Goal: Navigation & Orientation: Find specific page/section

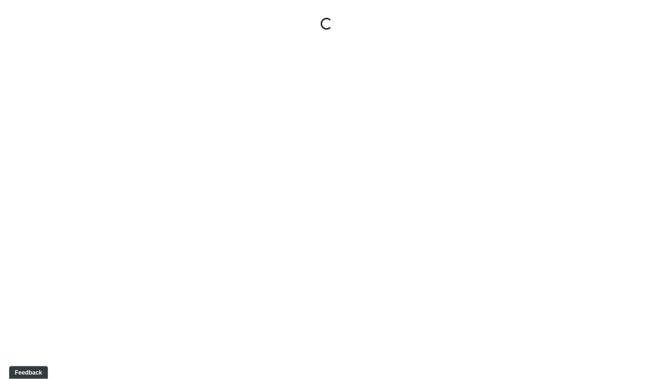
select select "oVjnKcjCjUMVKYq3r2qL7j"
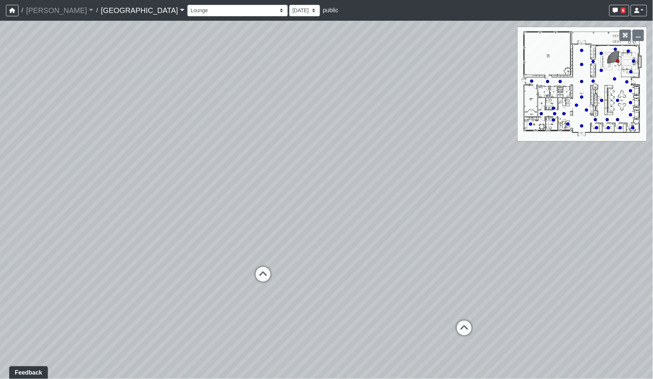
drag, startPoint x: 230, startPoint y: 123, endPoint x: 412, endPoint y: 119, distance: 181.7
click at [412, 119] on div "Loading... North Entry Loading... Hallway Loading... Mail Box 2 Loading... Mail…" at bounding box center [326, 200] width 653 height 358
drag, startPoint x: 269, startPoint y: 127, endPoint x: 402, endPoint y: 128, distance: 132.7
click at [402, 128] on div "Loading... North Entry Loading... Hallway Loading... Mail Box 2 Loading... Mail…" at bounding box center [326, 200] width 653 height 358
drag, startPoint x: 289, startPoint y: 136, endPoint x: 414, endPoint y: 134, distance: 125.3
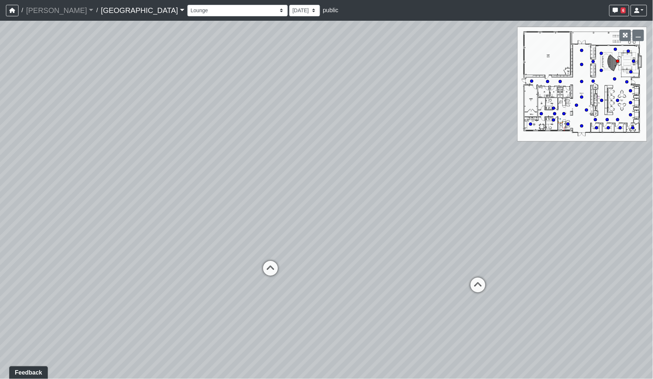
click at [414, 134] on div "Loading... North Entry Loading... Hallway Loading... Mail Box 2 Loading... Mail…" at bounding box center [326, 200] width 653 height 358
drag, startPoint x: 336, startPoint y: 141, endPoint x: 420, endPoint y: 140, distance: 83.4
click at [420, 140] on div "Loading... North Entry Loading... Hallway Loading... Mail Box 2 Loading... Mail…" at bounding box center [326, 200] width 653 height 358
drag, startPoint x: 322, startPoint y: 140, endPoint x: 427, endPoint y: 139, distance: 105.3
click at [427, 139] on div "Loading... North Entry Loading... Hallway Loading... Mail Box 2 Loading... Mail…" at bounding box center [326, 200] width 653 height 358
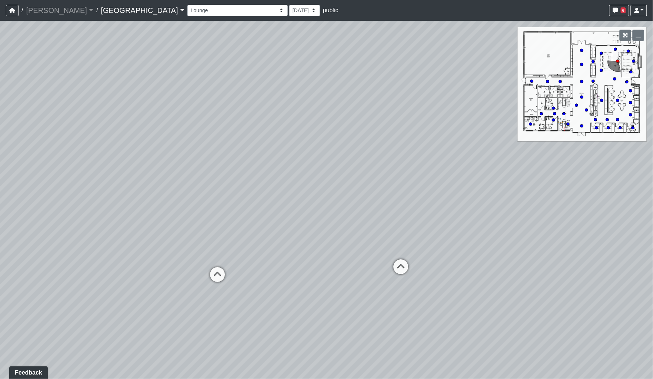
drag, startPoint x: 332, startPoint y: 139, endPoint x: 416, endPoint y: 133, distance: 84.3
click at [421, 133] on div "Loading... North Entry Loading... Hallway Loading... Mail Box 2 Loading... Mail…" at bounding box center [326, 200] width 653 height 358
drag, startPoint x: 317, startPoint y: 130, endPoint x: 425, endPoint y: 132, distance: 107.9
click at [425, 132] on div "Loading... North Entry Loading... Hallway Loading... Mail Box 2 Loading... Mail…" at bounding box center [326, 200] width 653 height 358
drag, startPoint x: 344, startPoint y: 127, endPoint x: 514, endPoint y: 122, distance: 170.6
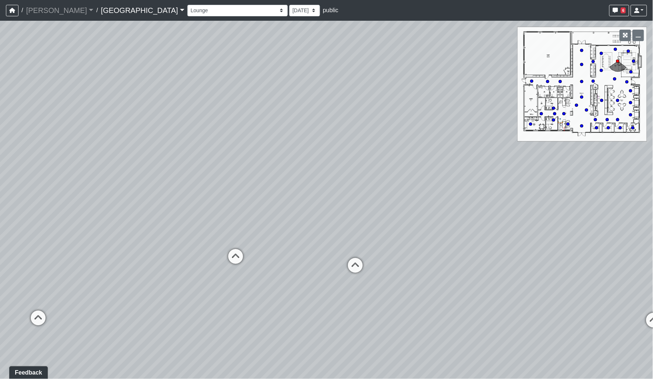
click at [514, 122] on div "Loading... North Entry Loading... Hallway Loading... Mail Box 2 Loading... Mail…" at bounding box center [326, 200] width 653 height 358
click at [111, 11] on link "Huntersville" at bounding box center [142, 10] width 83 height 15
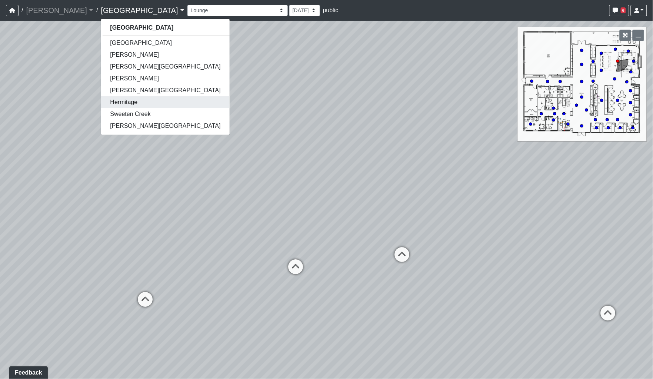
click at [101, 99] on link "Hermitage" at bounding box center [165, 102] width 128 height 12
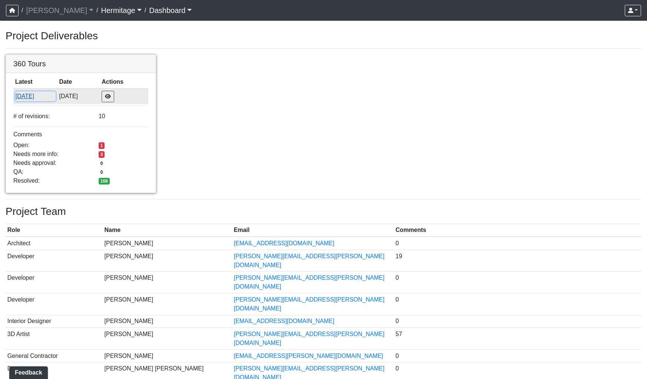
click at [34, 96] on button "[DATE]" at bounding box center [35, 97] width 40 height 10
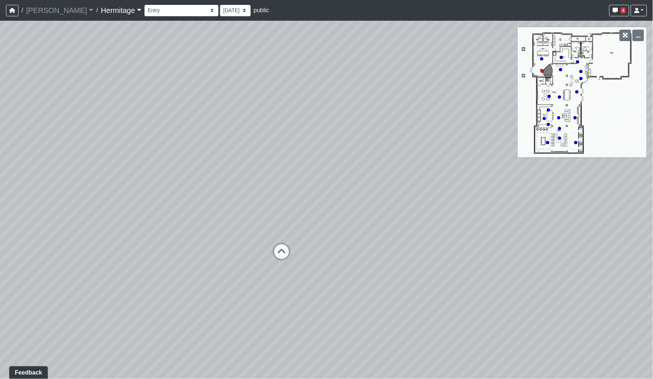
drag, startPoint x: 415, startPoint y: 206, endPoint x: 362, endPoint y: 206, distance: 53.0
click at [362, 206] on div "Loading... Leasing Desk Loading... Hallway" at bounding box center [326, 200] width 653 height 358
drag, startPoint x: 435, startPoint y: 209, endPoint x: 229, endPoint y: 198, distance: 206.0
click at [229, 198] on div "Loading... Leasing Desk Loading... Hallway" at bounding box center [326, 200] width 653 height 358
drag, startPoint x: 266, startPoint y: 196, endPoint x: 288, endPoint y: 172, distance: 32.5
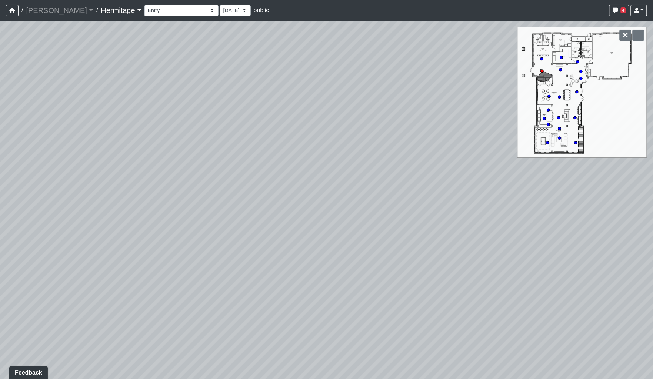
click at [212, 189] on div "Loading... Leasing Desk Loading... Hallway" at bounding box center [326, 200] width 653 height 358
drag, startPoint x: 300, startPoint y: 178, endPoint x: 214, endPoint y: 172, distance: 86.2
click at [214, 172] on div "Loading... Leasing Desk Loading... Hallway" at bounding box center [326, 200] width 653 height 358
drag, startPoint x: 385, startPoint y: 238, endPoint x: 438, endPoint y: 199, distance: 65.9
click at [438, 199] on div "Loading... Leasing Desk Loading... Hallway" at bounding box center [326, 200] width 653 height 358
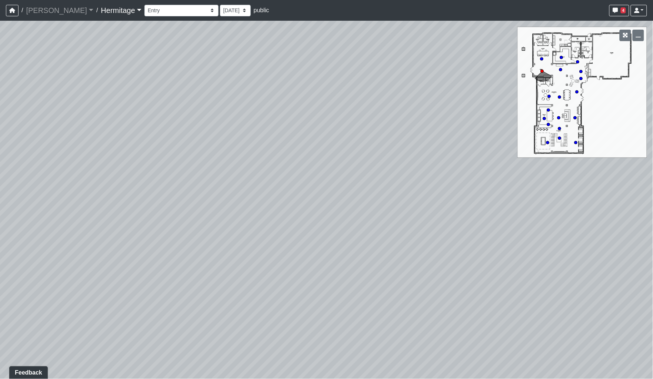
drag, startPoint x: 446, startPoint y: 206, endPoint x: 420, endPoint y: 209, distance: 26.2
click at [453, 205] on div "Loading... Leasing Desk Loading... Hallway" at bounding box center [326, 200] width 653 height 358
drag, startPoint x: 462, startPoint y: 204, endPoint x: 477, endPoint y: 204, distance: 14.8
click at [477, 204] on div "Loading... Leasing Desk Loading... Hallway" at bounding box center [326, 200] width 653 height 358
click at [243, 277] on icon at bounding box center [249, 280] width 22 height 22
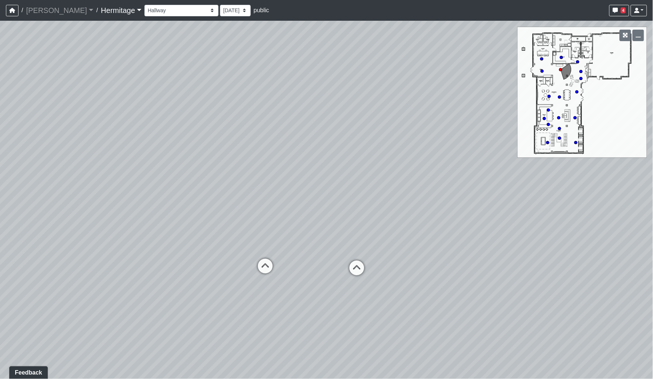
drag, startPoint x: 353, startPoint y: 298, endPoint x: 122, endPoint y: 249, distance: 236.8
click at [119, 249] on div "Loading... Leasing Desk Loading... Hallway Loading... Entry Loading... Coworkin…" at bounding box center [326, 200] width 653 height 358
drag, startPoint x: 338, startPoint y: 262, endPoint x: 262, endPoint y: 262, distance: 76.0
click at [262, 262] on div "Loading... Leasing Desk Loading... Hallway Loading... Entry Loading... Coworkin…" at bounding box center [326, 200] width 653 height 358
click at [343, 200] on icon at bounding box center [346, 204] width 22 height 22
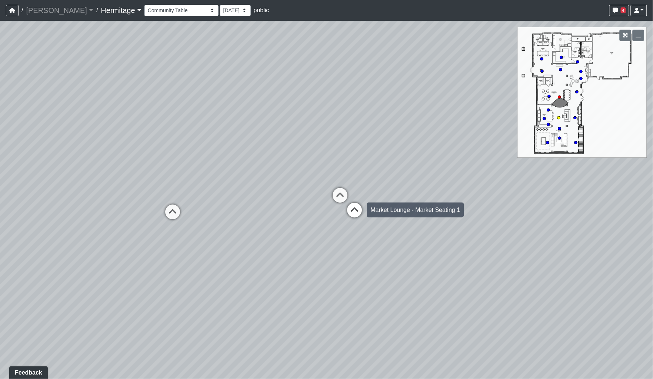
click at [351, 210] on icon at bounding box center [355, 214] width 22 height 22
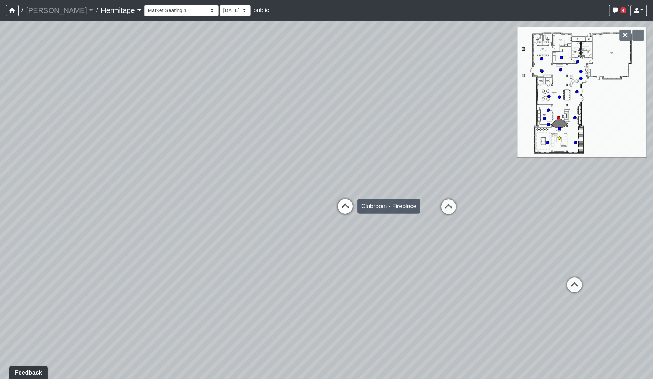
click at [346, 208] on icon at bounding box center [346, 210] width 22 height 22
drag, startPoint x: 252, startPoint y: 219, endPoint x: 423, endPoint y: 238, distance: 171.9
click at [435, 236] on div "Loading... Leasing Desk Loading... Hallway Loading... Entry Loading... Coworkin…" at bounding box center [326, 200] width 653 height 358
drag, startPoint x: 325, startPoint y: 233, endPoint x: 461, endPoint y: 238, distance: 136.9
click at [461, 238] on div "Loading... Leasing Desk Loading... Hallway Loading... Entry Loading... Coworkin…" at bounding box center [326, 200] width 653 height 358
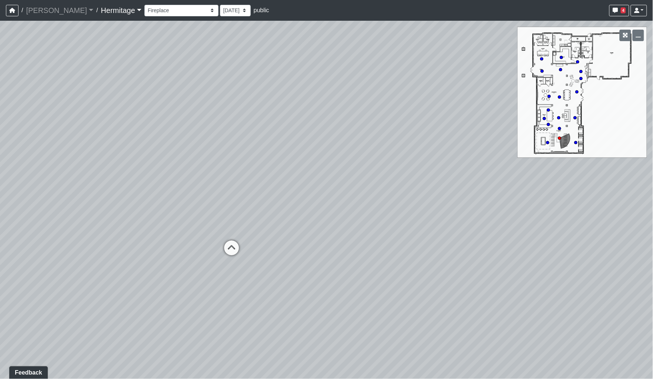
drag, startPoint x: 354, startPoint y: 238, endPoint x: 501, endPoint y: 234, distance: 146.5
click at [505, 234] on div "Loading... Leasing Desk Loading... Hallway Loading... Entry Loading... Coworkin…" at bounding box center [326, 200] width 653 height 358
drag, startPoint x: 369, startPoint y: 223, endPoint x: 604, endPoint y: 242, distance: 235.8
click at [616, 242] on div "Loading... Leasing Desk Loading... Hallway Loading... Entry Loading... Coworkin…" at bounding box center [326, 200] width 653 height 358
drag, startPoint x: 418, startPoint y: 219, endPoint x: 538, endPoint y: 226, distance: 119.9
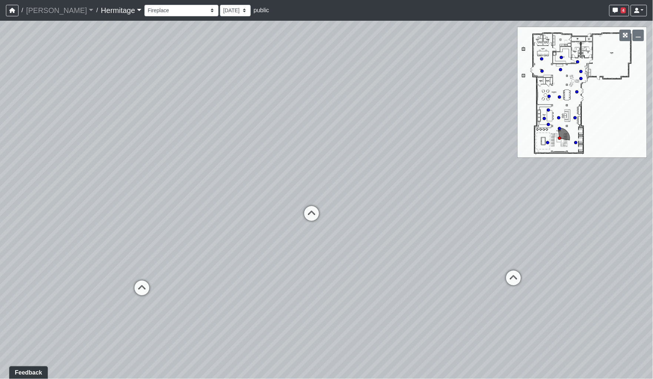
click at [538, 226] on div "Loading... Leasing Desk Loading... Hallway Loading... Entry Loading... Coworkin…" at bounding box center [326, 200] width 653 height 358
drag, startPoint x: 408, startPoint y: 223, endPoint x: 596, endPoint y: 234, distance: 188.6
click at [596, 234] on div "Loading... Leasing Desk Loading... Hallway Loading... Entry Loading... Coworkin…" at bounding box center [326, 200] width 653 height 358
drag, startPoint x: 494, startPoint y: 221, endPoint x: 600, endPoint y: 228, distance: 107.0
click at [600, 228] on div "Loading... Leasing Desk Loading... Hallway Loading... Entry Loading... Coworkin…" at bounding box center [326, 200] width 653 height 358
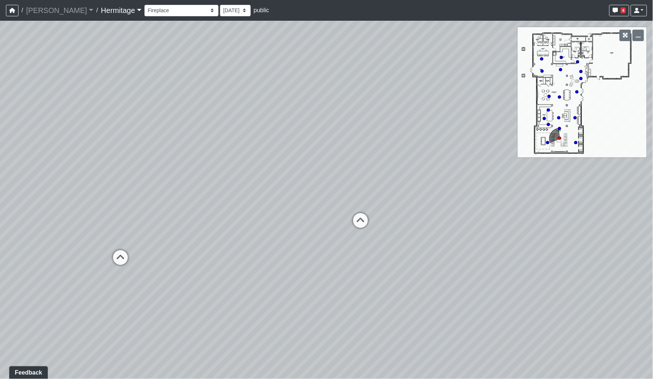
drag, startPoint x: 474, startPoint y: 218, endPoint x: 586, endPoint y: 223, distance: 112.0
click at [586, 223] on div "Loading... Leasing Desk Loading... Hallway Loading... Entry Loading... Coworkin…" at bounding box center [326, 200] width 653 height 358
drag, startPoint x: 481, startPoint y: 235, endPoint x: 220, endPoint y: 232, distance: 260.9
click at [220, 232] on div "Loading... Leasing Desk Loading... Hallway Loading... Entry Loading... Coworkin…" at bounding box center [326, 200] width 653 height 358
drag, startPoint x: 399, startPoint y: 234, endPoint x: 258, endPoint y: 223, distance: 141.2
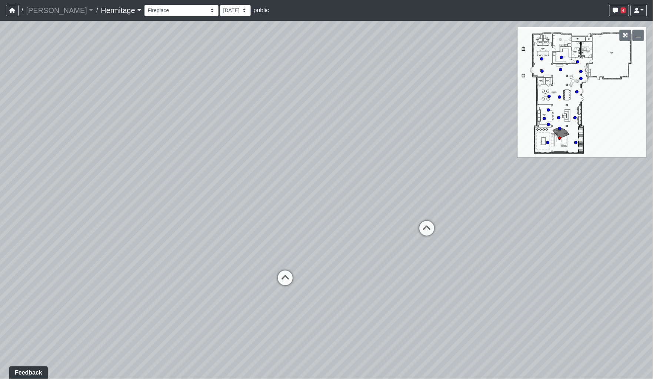
click at [258, 223] on div "Loading... Leasing Desk Loading... Hallway Loading... Entry Loading... Coworkin…" at bounding box center [326, 200] width 653 height 358
click at [281, 274] on icon at bounding box center [285, 282] width 22 height 22
drag, startPoint x: 209, startPoint y: 263, endPoint x: 234, endPoint y: 235, distance: 37.0
click at [234, 235] on div "Loading... Leasing Desk Loading... Hallway Loading... Entry Loading... Coworkin…" at bounding box center [326, 200] width 653 height 358
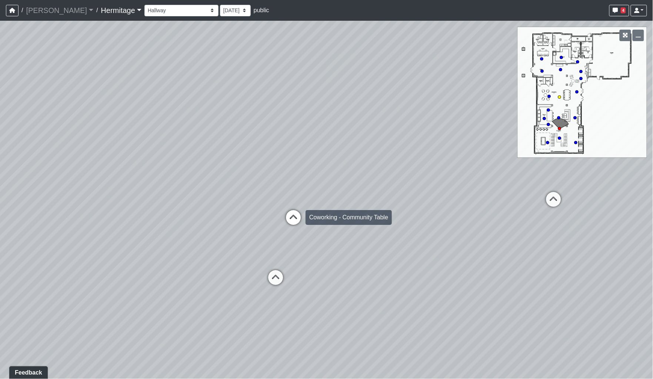
click at [295, 219] on icon at bounding box center [293, 221] width 22 height 22
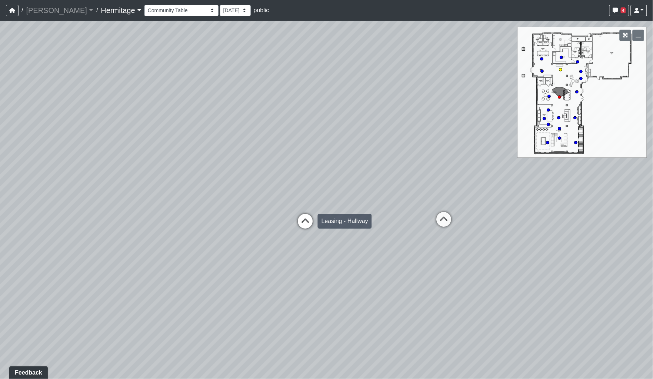
drag, startPoint x: 295, startPoint y: 219, endPoint x: 304, endPoint y: 219, distance: 9.3
click at [304, 219] on icon at bounding box center [306, 225] width 22 height 22
click at [304, 219] on div "Loading... Leasing Desk Loading... Hallway Loading... Entry Loading... Coworkin…" at bounding box center [326, 200] width 653 height 358
drag, startPoint x: 434, startPoint y: 229, endPoint x: 223, endPoint y: 238, distance: 211.1
click at [68, 229] on div "Loading... Leasing Desk Loading... Hallway Loading... Entry Loading... Coworkin…" at bounding box center [326, 200] width 653 height 358
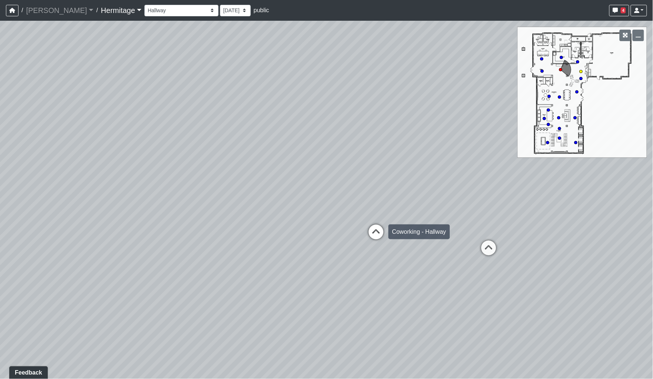
click at [374, 234] on icon at bounding box center [376, 236] width 22 height 22
drag, startPoint x: 257, startPoint y: 235, endPoint x: 354, endPoint y: 260, distance: 100.3
click at [468, 261] on div "Loading... Leasing Desk Loading... Hallway Loading... Entry Loading... Coworkin…" at bounding box center [326, 200] width 653 height 358
drag, startPoint x: 329, startPoint y: 258, endPoint x: 401, endPoint y: 261, distance: 72.0
click at [401, 261] on div "Loading... Leasing Desk Loading... Hallway Loading... Entry Loading... Coworkin…" at bounding box center [326, 200] width 653 height 358
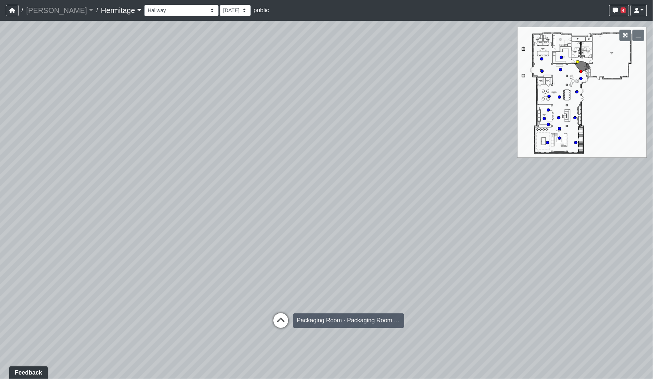
click at [286, 319] on icon at bounding box center [281, 325] width 22 height 22
click at [286, 319] on div "Loading... Leasing Desk Loading... Hallway Loading... Entry Loading... Coworkin…" at bounding box center [326, 200] width 653 height 358
drag, startPoint x: 410, startPoint y: 280, endPoint x: 540, endPoint y: 282, distance: 130.8
click at [540, 282] on div "Loading... Leasing Desk Loading... Hallway Loading... Entry Loading... Coworkin…" at bounding box center [326, 200] width 653 height 358
drag, startPoint x: 282, startPoint y: 267, endPoint x: 284, endPoint y: 246, distance: 20.8
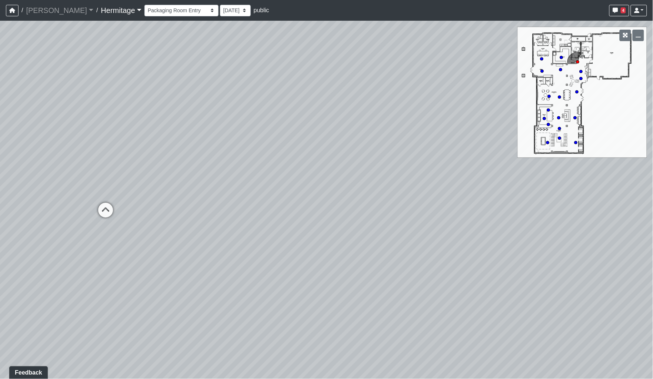
click at [387, 263] on div "Loading... Leasing Desk Loading... Hallway Loading... Entry Loading... Coworkin…" at bounding box center [326, 200] width 653 height 358
drag, startPoint x: 197, startPoint y: 232, endPoint x: 470, endPoint y: 239, distance: 273.3
click at [491, 239] on div "Loading... Leasing Desk Loading... Hallway Loading... Entry Loading... Coworkin…" at bounding box center [326, 200] width 653 height 358
drag, startPoint x: 304, startPoint y: 225, endPoint x: 451, endPoint y: 236, distance: 147.6
click at [505, 234] on div "Loading... Leasing Desk Loading... Hallway Loading... Entry Loading... Coworkin…" at bounding box center [326, 200] width 653 height 358
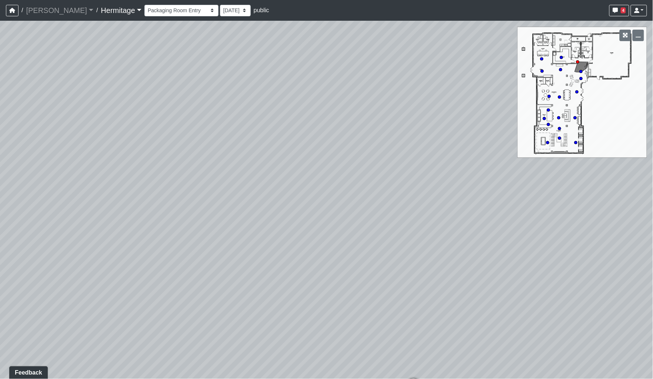
drag, startPoint x: 432, startPoint y: 223, endPoint x: 448, endPoint y: 217, distance: 17.7
click at [579, 228] on div "Loading... Leasing Desk Loading... Hallway Loading... Entry Loading... Coworkin…" at bounding box center [326, 200] width 653 height 358
drag, startPoint x: 412, startPoint y: 215, endPoint x: 501, endPoint y: 215, distance: 88.6
click at [501, 215] on div "Loading... Leasing Desk Loading... Hallway Loading... Entry Loading... Coworkin…" at bounding box center [326, 200] width 653 height 358
drag
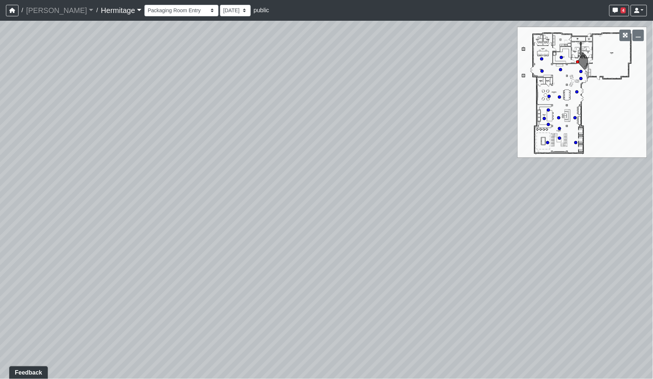
click at [349, 187] on div "Loading... Leasing Desk Loading... Hallway Loading... Entry Loading... Coworkin…" at bounding box center [326, 200] width 653 height 358
click at [582, 78] on circle at bounding box center [581, 78] width 3 height 3
click at [289, 195] on icon at bounding box center [290, 194] width 22 height 22
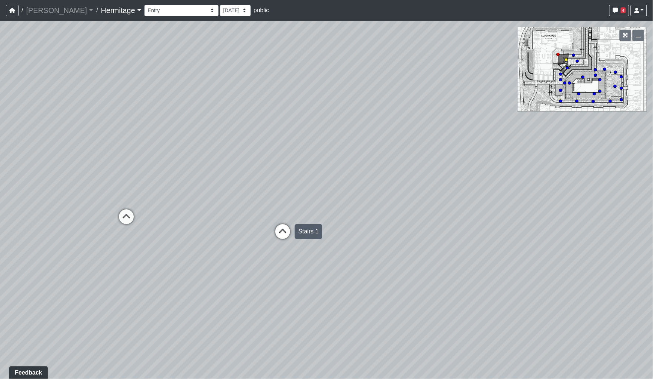
click at [287, 231] on icon at bounding box center [283, 235] width 22 height 22
click at [184, 248] on icon at bounding box center [183, 253] width 22 height 22
click at [160, 240] on div "Loading... Leasing Desk Loading... Hallway Loading... Entry Loading... Coworkin…" at bounding box center [326, 200] width 653 height 358
click at [599, 80] on circle at bounding box center [600, 79] width 3 height 3
click at [501, 170] on div "Loading... Leasing Desk Loading... Hallway Loading... Entry Loading... Coworkin…" at bounding box center [326, 200] width 653 height 358
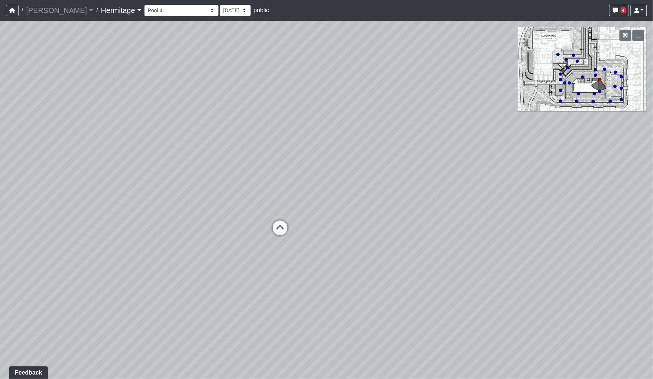
click at [543, 169] on div "Loading... Leasing Desk Loading... Hallway Loading... Entry Loading... Coworkin…" at bounding box center [326, 200] width 653 height 358
click at [243, 151] on div "Loading... Leasing Desk Loading... Hallway Loading... Entry Loading... Coworkin…" at bounding box center [326, 200] width 653 height 358
click at [215, 155] on div "Loading... Leasing Desk Loading... Hallway Loading... Entry Loading... Coworkin…" at bounding box center [326, 200] width 653 height 358
click at [109, 132] on div "Loading... Leasing Desk Loading... Hallway Loading... Entry Loading... Coworkin…" at bounding box center [326, 200] width 653 height 358
click at [161, 135] on div "Loading... Leasing Desk Loading... Hallway Loading... Entry Loading... Coworkin…" at bounding box center [326, 200] width 653 height 358
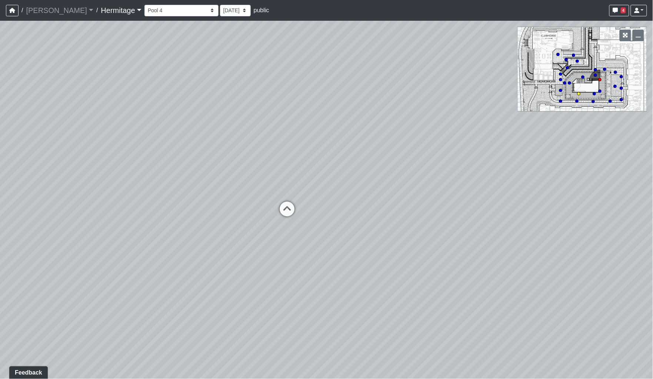
click at [581, 94] on circle at bounding box center [579, 93] width 3 height 3
drag, startPoint x: 411, startPoint y: 188, endPoint x: 319, endPoint y: 150, distance: 99.9
click at [323, 149] on div "Loading... Leasing Desk Loading... Hallway Loading... Entry Loading... Coworkin…" at bounding box center [326, 200] width 653 height 358
click at [404, 151] on div "Loading... Leasing Desk Loading... Hallway Loading... Entry Loading... Coworkin…" at bounding box center [326, 200] width 653 height 358
click at [392, 150] on div "Loading... Leasing Desk Loading... Hallway Loading... Entry Loading... Coworkin…" at bounding box center [326, 200] width 653 height 358
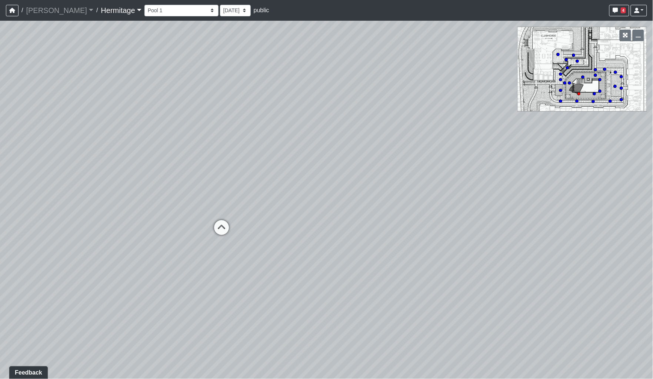
click at [437, 163] on div "Loading... Leasing Desk Loading... Hallway Loading... Entry Loading... Coworkin…" at bounding box center [326, 200] width 653 height 358
click at [421, 165] on div "Loading... Leasing Desk Loading... Hallway Loading... Entry Loading... Coworkin…" at bounding box center [326, 200] width 653 height 358
click at [562, 72] on icon at bounding box center [561, 74] width 4 height 4
click at [40, 154] on div "Loading... Leasing Desk Loading... Hallway Loading... Entry Loading... Coworkin…" at bounding box center [326, 200] width 653 height 358
click at [52, 158] on div "Loading... Leasing Desk Loading... Hallway Loading... Entry Loading... Coworkin…" at bounding box center [326, 200] width 653 height 358
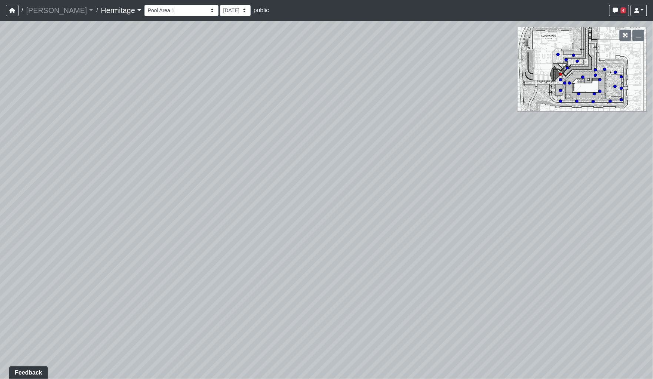
drag, startPoint x: 244, startPoint y: 148, endPoint x: 253, endPoint y: 169, distance: 23.2
click at [253, 169] on div "Loading... Leasing Desk Loading... Hallway Loading... Entry Loading... Coworkin…" at bounding box center [326, 200] width 653 height 358
drag, startPoint x: 251, startPoint y: 181, endPoint x: 350, endPoint y: 166, distance: 100.1
click at [350, 166] on div "Loading... Leasing Desk Loading... Hallway Loading... Entry Loading... Coworkin…" at bounding box center [326, 200] width 653 height 358
drag, startPoint x: 312, startPoint y: 174, endPoint x: 400, endPoint y: 173, distance: 87.5
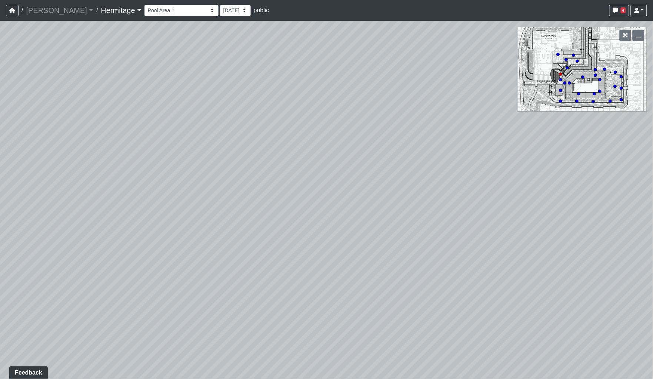
click at [400, 173] on div "Loading... Leasing Desk Loading... Hallway Loading... Entry Loading... Coworkin…" at bounding box center [326, 200] width 653 height 358
click at [188, 182] on div "Loading... Leasing Desk Loading... Hallway Loading... Entry Loading... Coworkin…" at bounding box center [326, 200] width 653 height 358
click at [223, 165] on div "Loading... Leasing Desk Loading... Hallway Loading... Entry Loading... Coworkin…" at bounding box center [326, 200] width 653 height 358
click at [560, 54] on circle at bounding box center [558, 54] width 3 height 3
click at [536, 189] on div "Loading... Leasing Desk Loading... Hallway Loading... Entry Loading... Coworkin…" at bounding box center [326, 200] width 653 height 358
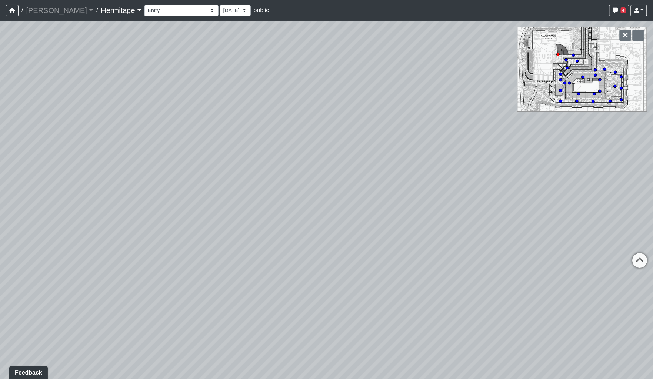
click at [566, 175] on div "Loading... Leasing Desk Loading... Hallway Loading... Entry Loading... Coworkin…" at bounding box center [326, 200] width 653 height 358
click at [584, 174] on div "Loading... Leasing Desk Loading... Hallway Loading... Entry Loading... Coworkin…" at bounding box center [326, 200] width 653 height 358
click at [576, 173] on div "Loading... Leasing Desk Loading... Hallway Loading... Entry Loading... Coworkin…" at bounding box center [326, 200] width 653 height 358
click at [533, 175] on div "Loading... Leasing Desk Loading... Hallway Loading... Entry Loading... Coworkin…" at bounding box center [326, 200] width 653 height 358
click at [346, 213] on icon at bounding box center [350, 220] width 22 height 22
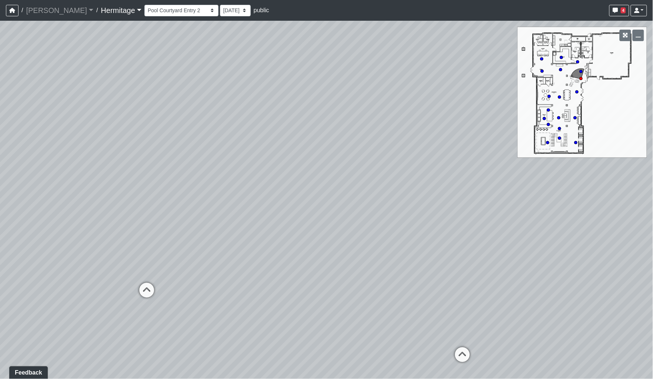
click at [413, 227] on div "Loading... Leasing Desk Loading... Hallway Loading... Entry Loading... Coworkin…" at bounding box center [326, 200] width 653 height 358
click at [199, 277] on icon at bounding box center [197, 282] width 22 height 22
click at [425, 264] on div "Loading... Leasing Desk Loading... Hallway Loading... Entry Loading... Coworkin…" at bounding box center [326, 200] width 653 height 358
click at [416, 251] on div "Loading... Leasing Desk Loading... Hallway Loading... Entry Loading... Coworkin…" at bounding box center [326, 200] width 653 height 358
click at [354, 273] on icon at bounding box center [361, 278] width 22 height 22
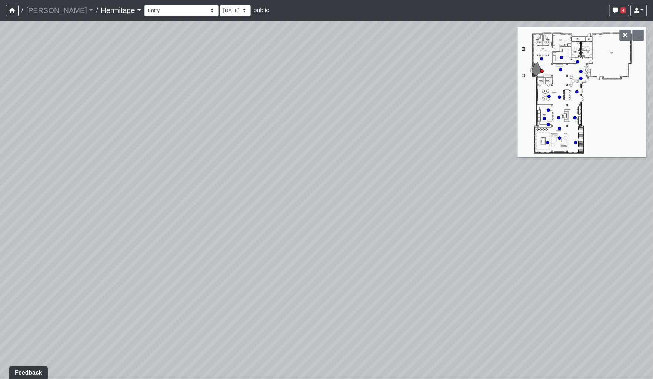
click at [80, 239] on div "Loading... Leasing Desk Loading... Hallway Loading... Entry Loading... Coworkin…" at bounding box center [326, 200] width 653 height 358
click at [33, 234] on div "Loading... Leasing Desk Loading... Hallway Loading... Entry Loading... Coworkin…" at bounding box center [326, 200] width 653 height 358
click at [244, 221] on div "Loading... Leasing Desk Loading... Hallway Loading... Entry Loading... Coworkin…" at bounding box center [326, 200] width 653 height 358
click at [313, 274] on icon at bounding box center [310, 282] width 22 height 22
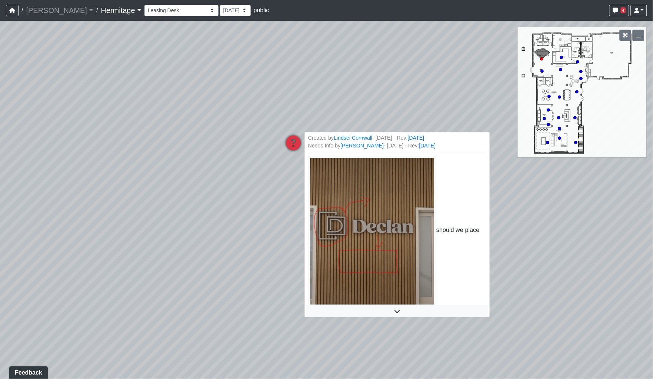
scroll to position [2, 0]
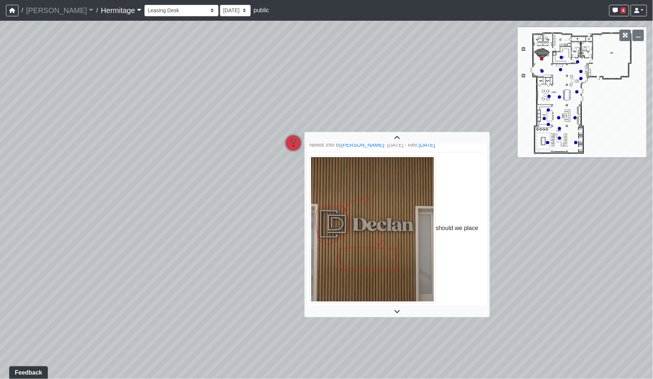
click at [393, 310] on icon at bounding box center [397, 311] width 182 height 6
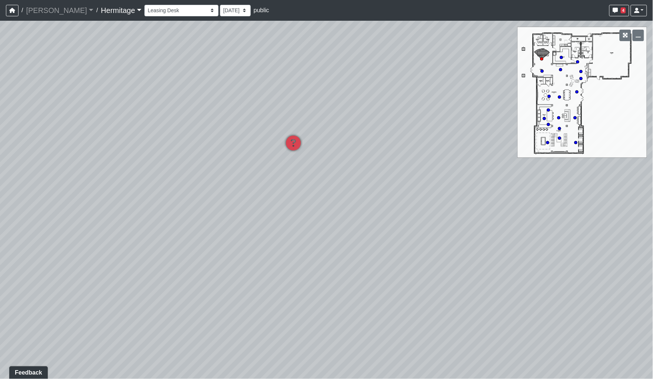
drag, startPoint x: 281, startPoint y: 256, endPoint x: 319, endPoint y: 245, distance: 40.0
click at [319, 245] on div "Loading... Leasing Desk Loading... Hallway Loading... Entry Loading... Coworkin…" at bounding box center [326, 200] width 653 height 358
drag, startPoint x: 272, startPoint y: 247, endPoint x: 383, endPoint y: 240, distance: 111.4
click at [375, 241] on div "Loading... Leasing Desk Loading... Hallway Loading... Entry Loading... Coworkin…" at bounding box center [326, 200] width 653 height 358
drag, startPoint x: 331, startPoint y: 230, endPoint x: 429, endPoint y: 230, distance: 98.6
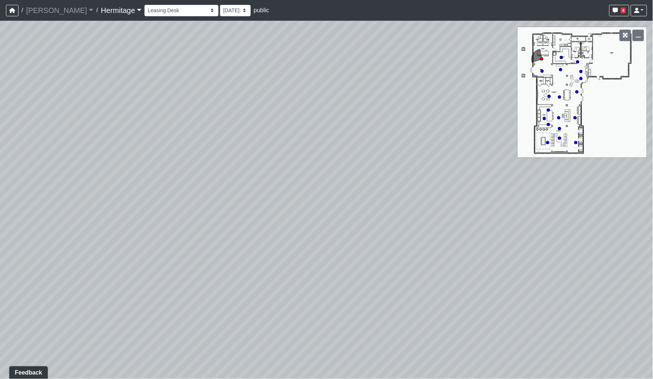
click at [431, 230] on div "Loading... Leasing Desk Loading... Hallway Loading... Entry Loading... Coworkin…" at bounding box center [326, 200] width 653 height 358
click at [473, 210] on div "Loading... Leasing Desk Loading... Hallway Loading... Entry Loading... Coworkin…" at bounding box center [326, 200] width 653 height 358
click at [488, 209] on div "Loading... Leasing Desk Loading... Hallway Loading... Entry Loading... Coworkin…" at bounding box center [326, 200] width 653 height 358
click at [455, 202] on div "Loading... Leasing Desk Loading... Hallway Loading... Entry Loading... Coworkin…" at bounding box center [326, 200] width 653 height 358
click at [453, 189] on div "Loading... Leasing Desk Loading... Hallway Loading... Entry Loading... Coworkin…" at bounding box center [326, 200] width 653 height 358
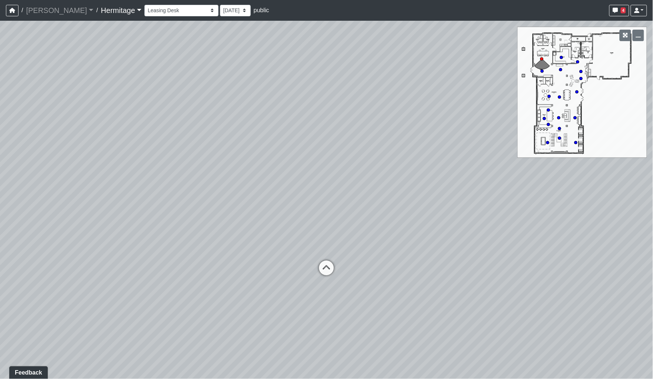
click at [447, 187] on div "Loading... Leasing Desk Loading... Hallway Loading... Entry Loading... Coworkin…" at bounding box center [326, 200] width 653 height 358
click at [306, 183] on div "Loading... Leasing Desk Loading... Hallway Loading... Entry Loading... Coworkin…" at bounding box center [326, 200] width 653 height 358
click at [362, 298] on icon at bounding box center [362, 307] width 22 height 22
click at [455, 254] on div "Loading... Leasing Desk Loading... Hallway Loading... Entry Loading... Coworkin…" at bounding box center [326, 200] width 653 height 358
click at [406, 252] on div "Loading... Leasing Desk Loading... Hallway Loading... Entry Loading... Coworkin…" at bounding box center [326, 200] width 653 height 358
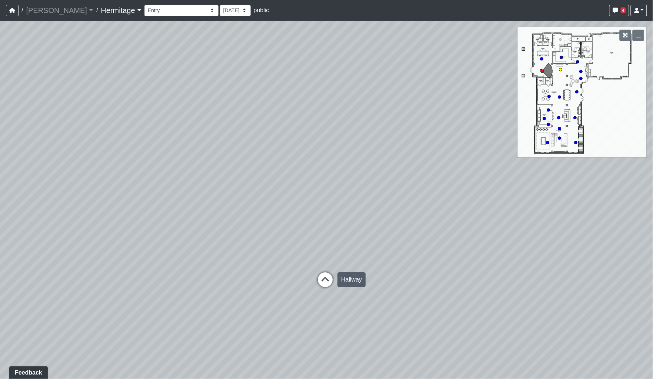
click at [336, 275] on icon at bounding box center [325, 283] width 22 height 22
select select "5qnG5HGEAUsaYaDiceaQhk"
click at [107, 195] on div "Loading... Leasing Desk Loading... Hallway Loading... Entry Loading... Coworkin…" at bounding box center [326, 200] width 653 height 358
click at [162, 175] on div "Loading... Leasing Desk Loading... Hallway Loading... Entry Loading... Coworkin…" at bounding box center [326, 200] width 653 height 358
click at [226, 156] on div "Loading... Leasing Desk Loading... Hallway Loading... Entry Loading... Coworkin…" at bounding box center [326, 200] width 653 height 358
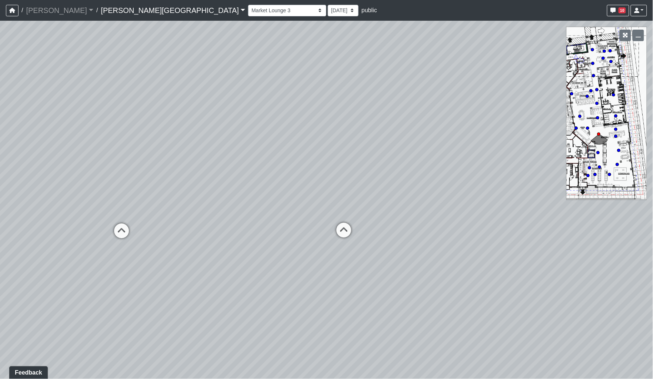
drag, startPoint x: 209, startPoint y: 169, endPoint x: 380, endPoint y: 169, distance: 170.9
click at [380, 169] on div "Loading... Coffee Bar Loading... [GEOGRAPHIC_DATA] Loading... Leasing Entry 1 L…" at bounding box center [326, 200] width 653 height 358
drag, startPoint x: 287, startPoint y: 168, endPoint x: 382, endPoint y: 162, distance: 95.8
click at [382, 162] on div "Loading... Coffee Bar Loading... Leasing Hallway Loading... Leasing Entry 1 Loa…" at bounding box center [326, 200] width 653 height 358
drag, startPoint x: 297, startPoint y: 162, endPoint x: 466, endPoint y: 164, distance: 168.6
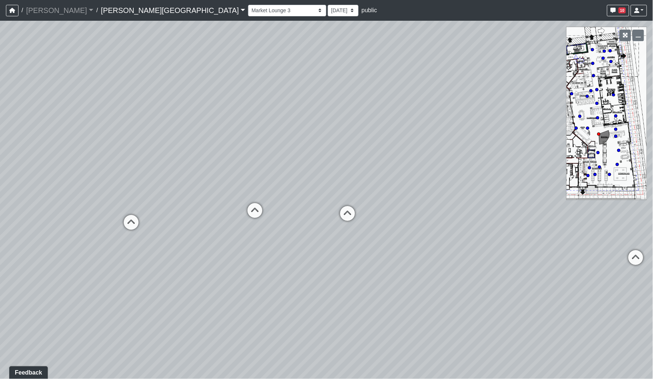
click at [466, 164] on div "Loading... Coffee Bar Loading... Leasing Hallway Loading... Leasing Entry 1 Loa…" at bounding box center [326, 200] width 653 height 358
drag, startPoint x: 341, startPoint y: 164, endPoint x: 529, endPoint y: 162, distance: 187.6
click at [529, 162] on div "Loading... Coffee Bar Loading... Leasing Hallway Loading... Leasing Entry 1 Loa…" at bounding box center [326, 200] width 653 height 358
drag, startPoint x: 312, startPoint y: 156, endPoint x: 458, endPoint y: 162, distance: 146.9
click at [457, 161] on div "Loading... Coffee Bar Loading... Leasing Hallway Loading... Leasing Entry 1 Loa…" at bounding box center [326, 200] width 653 height 358
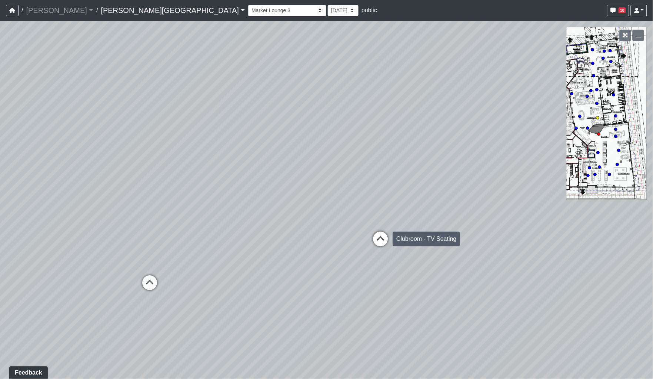
click at [385, 243] on icon at bounding box center [381, 243] width 22 height 22
drag, startPoint x: 388, startPoint y: 244, endPoint x: 387, endPoint y: 239, distance: 4.8
click at [388, 244] on icon at bounding box center [392, 251] width 22 height 22
select select "8q9YC6QBXw8oFapXUtbMKw"
